Goal: Find contact information: Find contact information

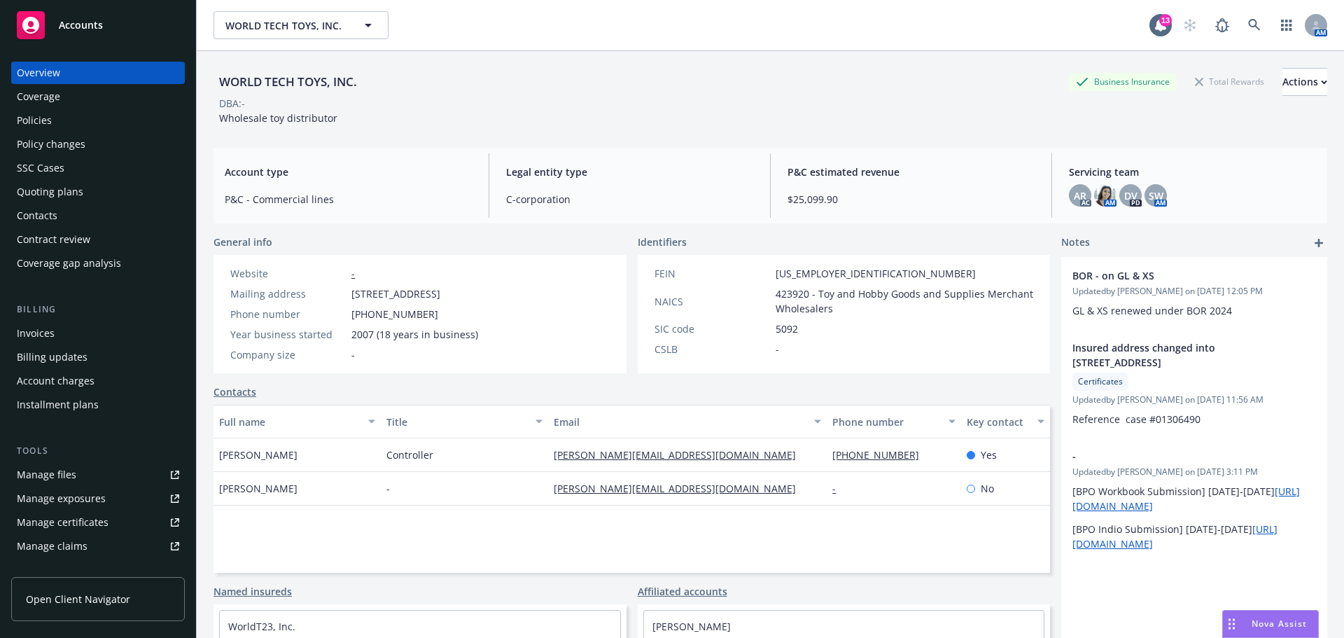
drag, startPoint x: 300, startPoint y: 467, endPoint x: 216, endPoint y: 475, distance: 84.3
click at [216, 472] on div "[PERSON_NAME]" at bounding box center [296, 455] width 167 height 34
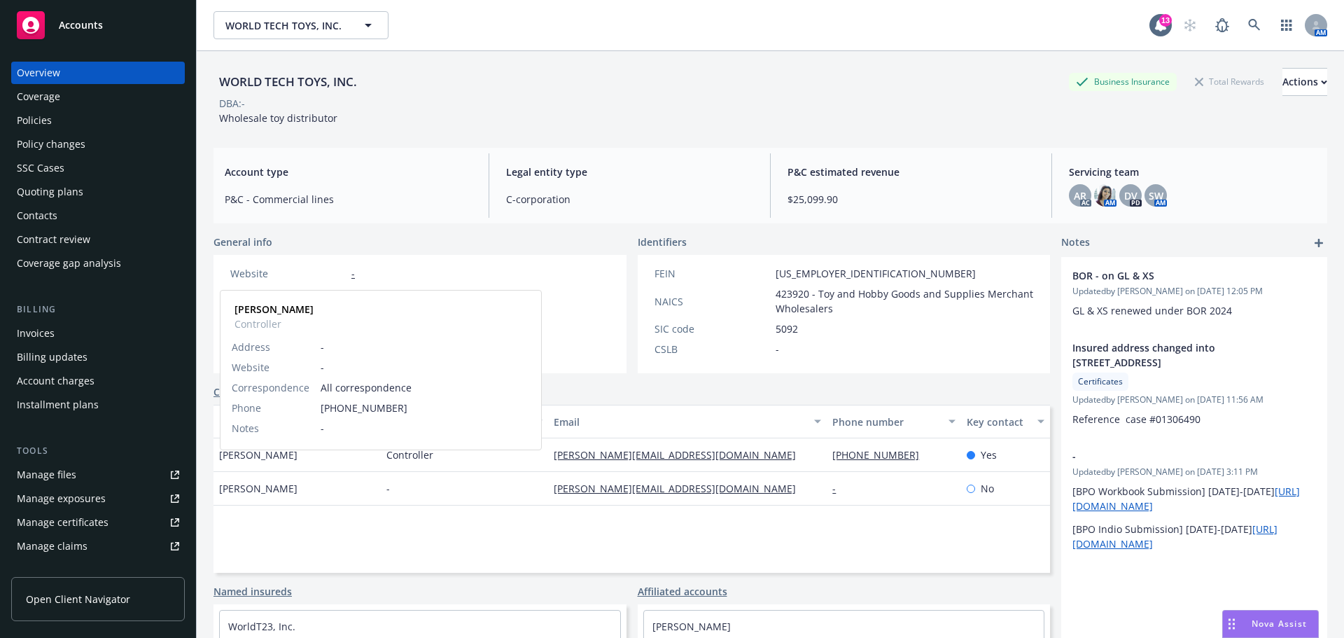
copy span "[PERSON_NAME]"
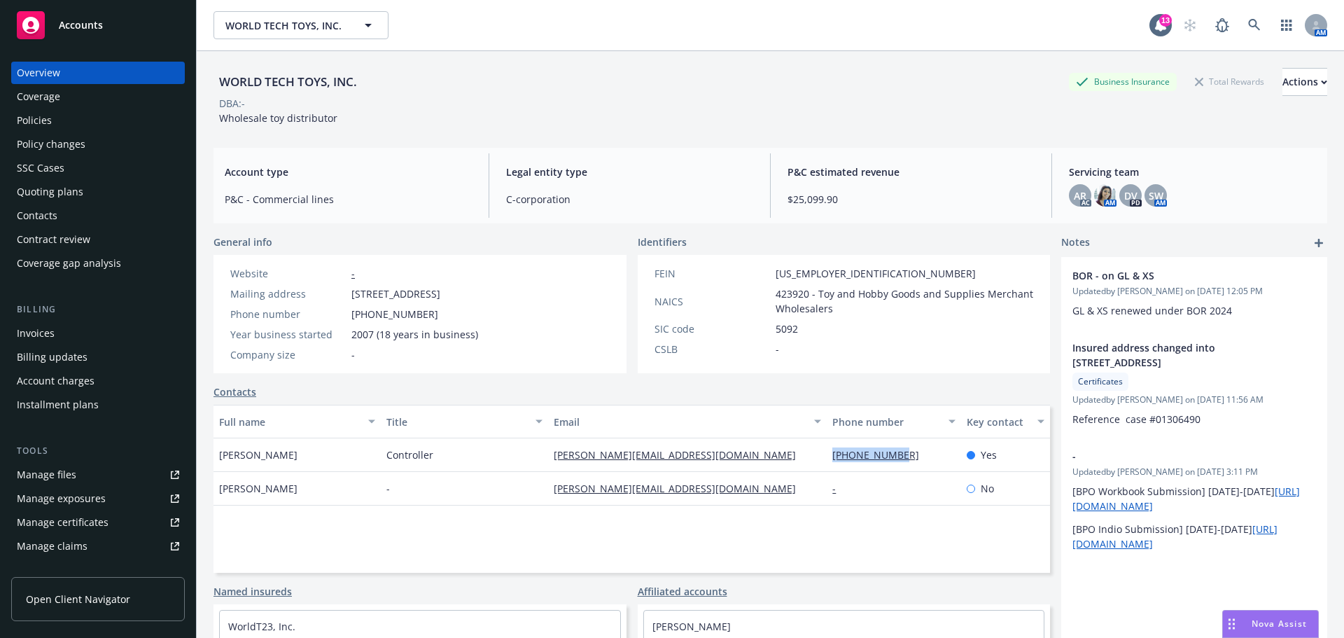
drag, startPoint x: 890, startPoint y: 482, endPoint x: 821, endPoint y: 471, distance: 70.1
click at [827, 472] on div "[PHONE_NUMBER]" at bounding box center [894, 455] width 134 height 34
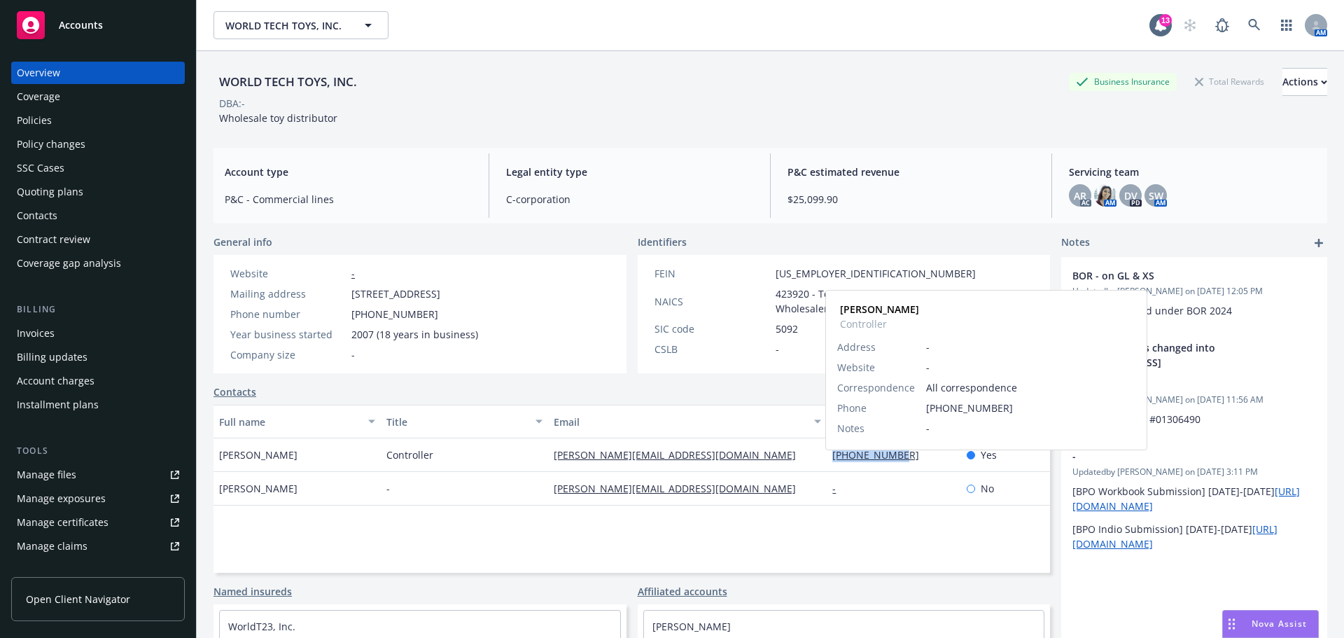
copy link "[PHONE_NUMBER]"
